Goal: Task Accomplishment & Management: Use online tool/utility

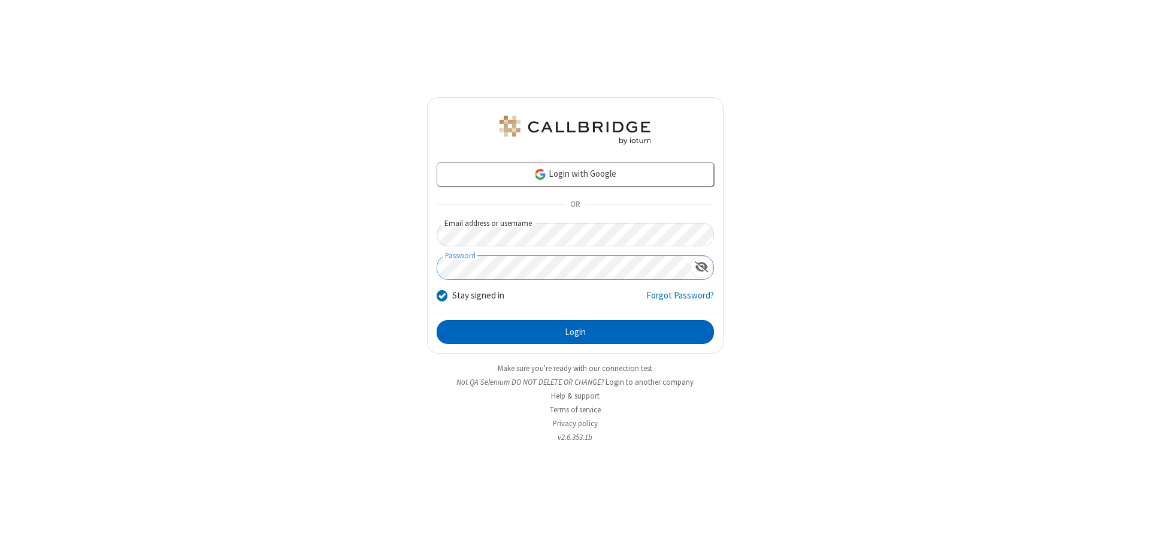
click at [575, 332] on button "Login" at bounding box center [575, 332] width 277 height 24
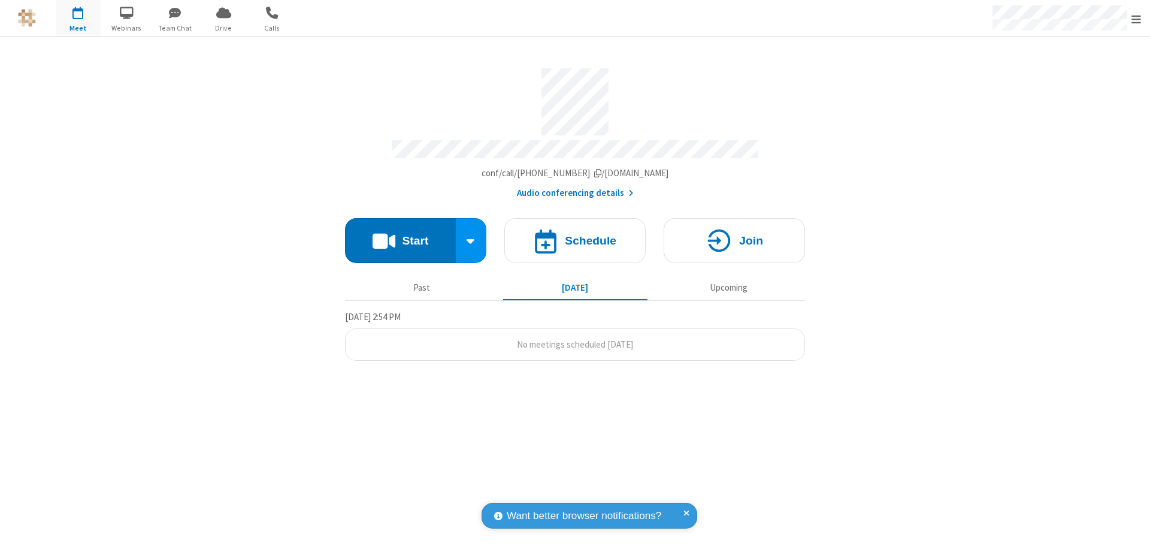
click at [1136, 19] on span "Open menu" at bounding box center [1137, 19] width 10 height 12
click at [223, 28] on span "Drive" at bounding box center [223, 28] width 45 height 11
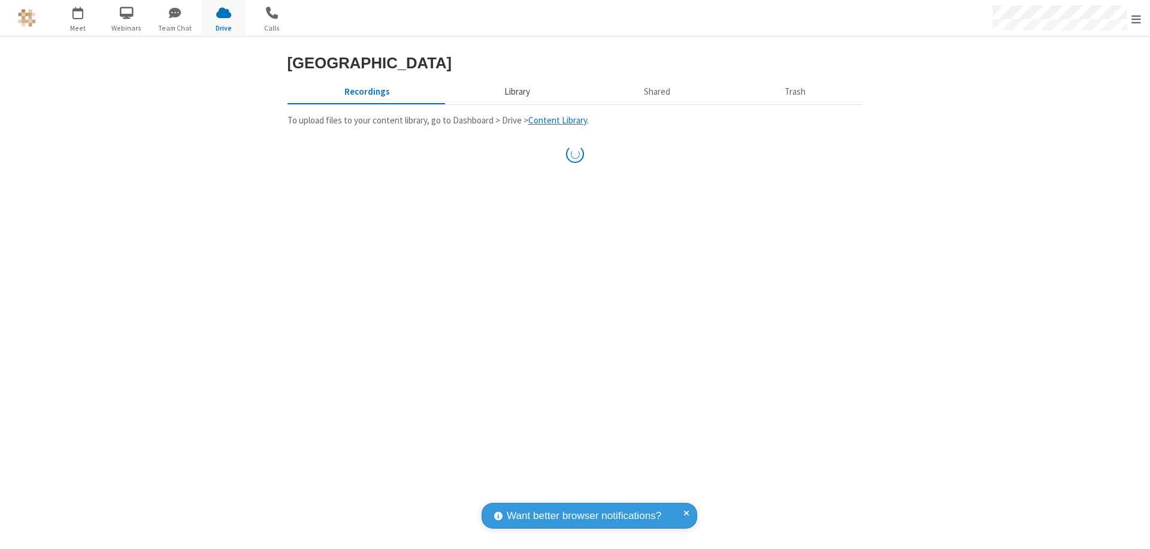
click at [515, 103] on button "Library" at bounding box center [517, 91] width 140 height 23
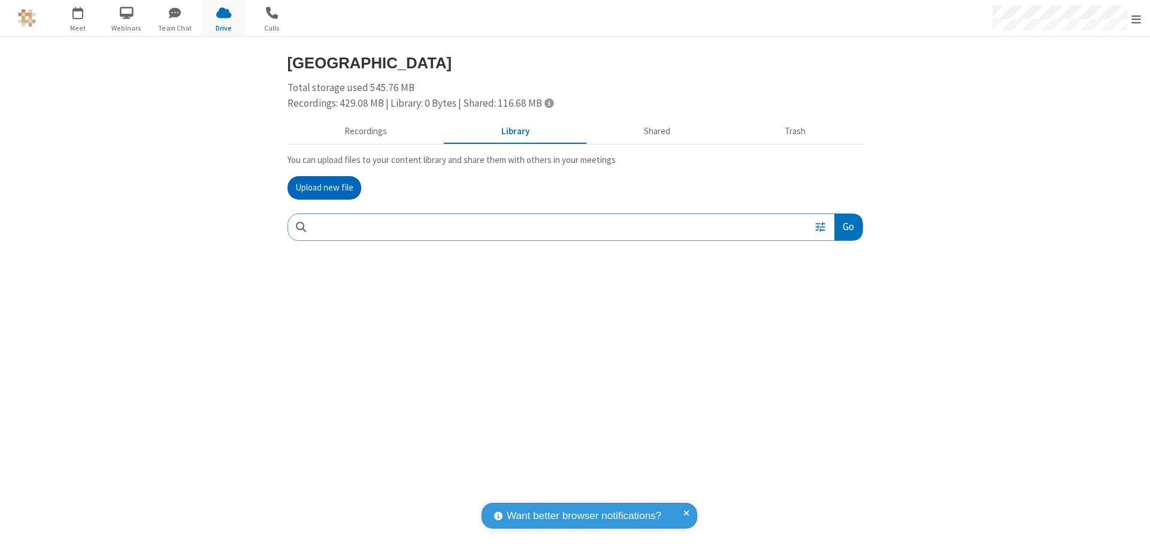
click at [324, 188] on button "Upload new file" at bounding box center [325, 188] width 74 height 24
